Goal: Information Seeking & Learning: Find specific page/section

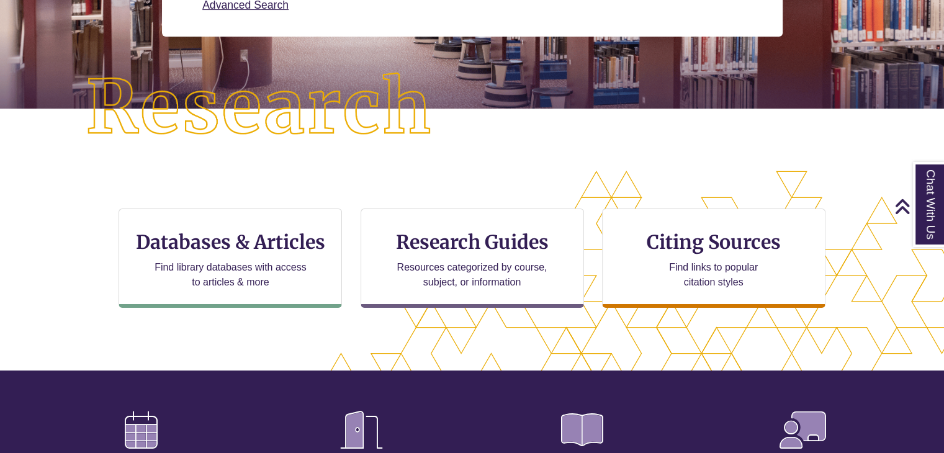
scroll to position [253, 0]
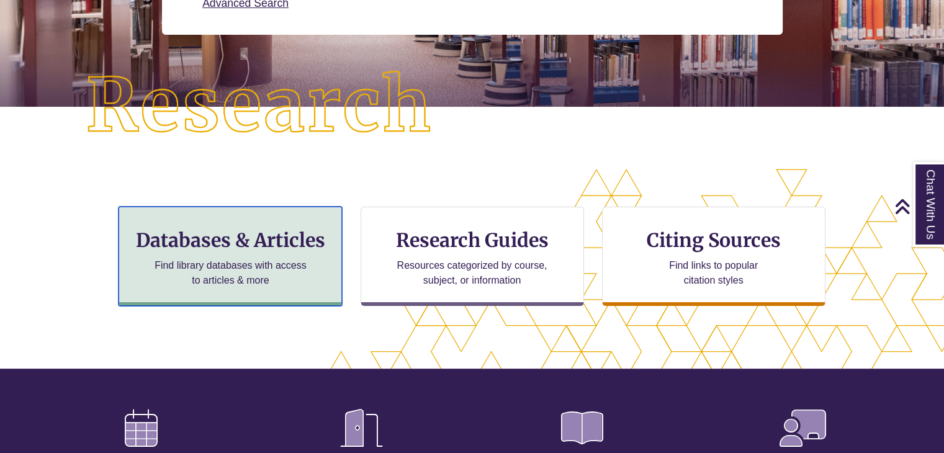
click at [254, 254] on div "Databases & Articles Find library databases with access to articles & more" at bounding box center [231, 256] width 224 height 99
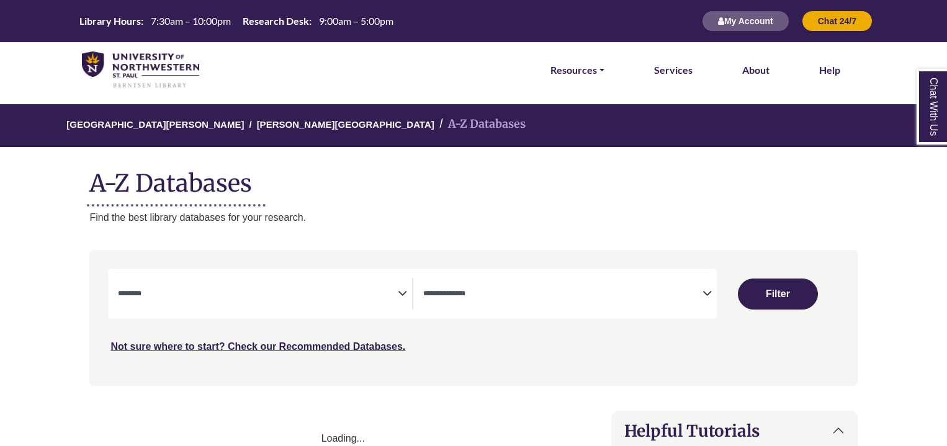
select select "Database Subject Filter"
select select "Database Types Filter"
select select "Database Subject Filter"
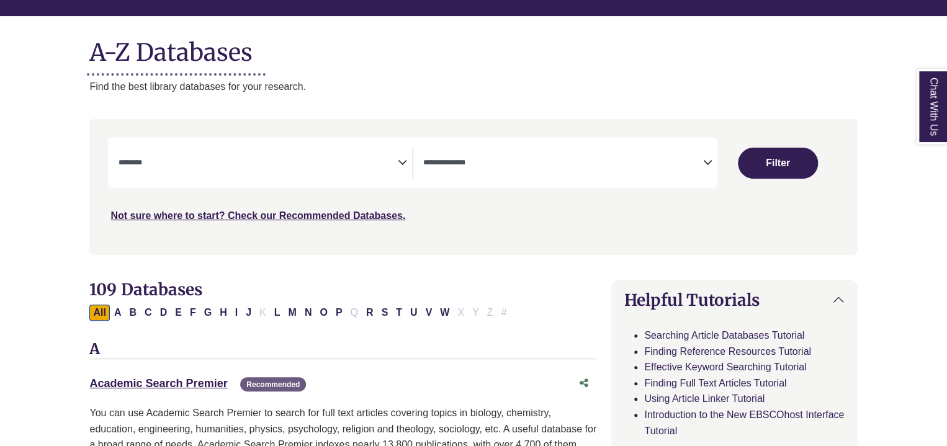
scroll to position [134, 0]
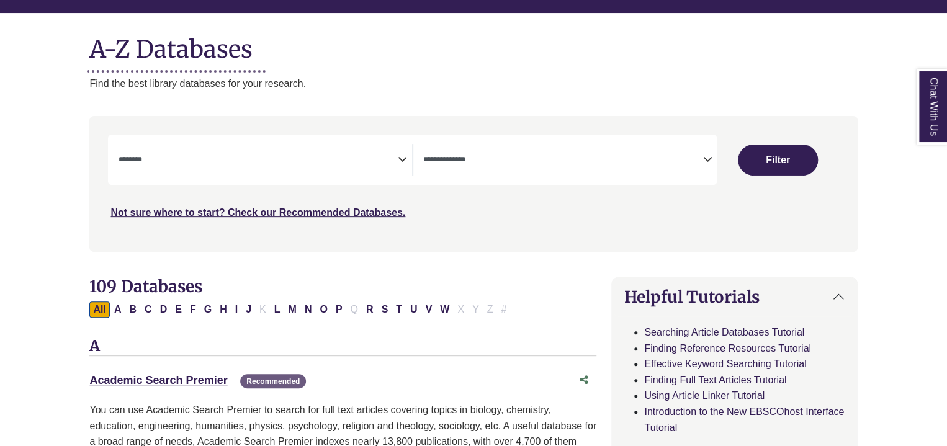
click at [700, 162] on textarea "Search" at bounding box center [562, 161] width 279 height 10
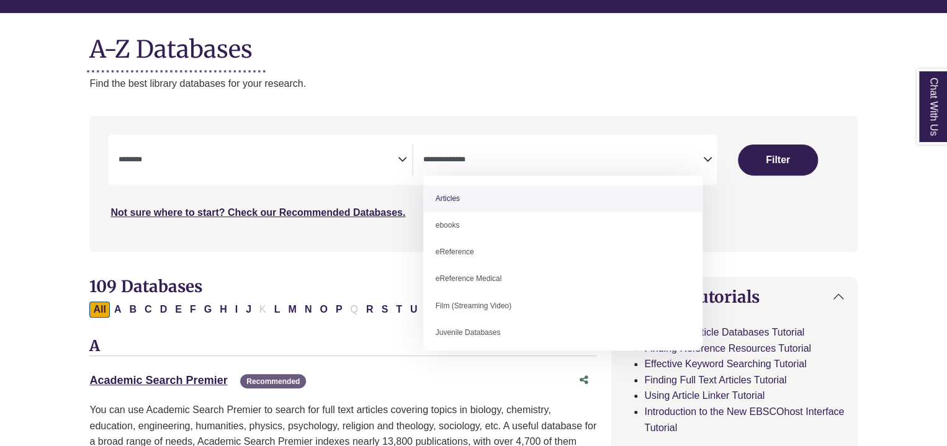
select select "*****"
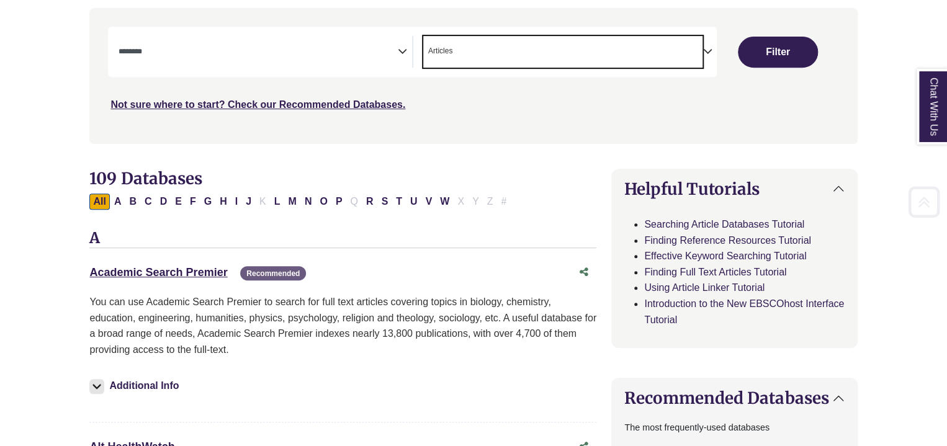
scroll to position [255, 0]
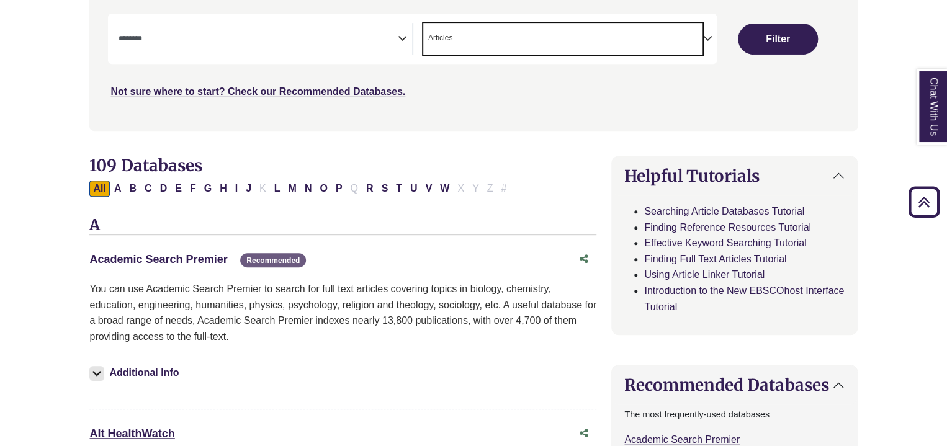
click at [125, 258] on link "Academic Search Premier This link opens in a new window" at bounding box center [158, 259] width 138 height 12
